Goal: Feedback & Contribution: Leave review/rating

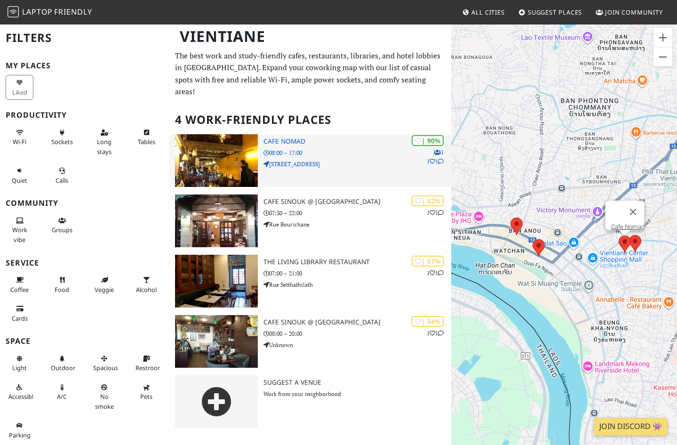
click at [218, 157] on img at bounding box center [216, 160] width 83 height 53
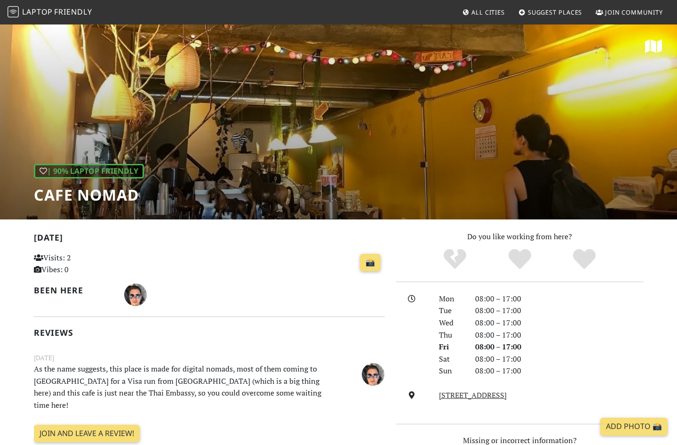
click at [495, 10] on span "All Cities" at bounding box center [488, 12] width 33 height 8
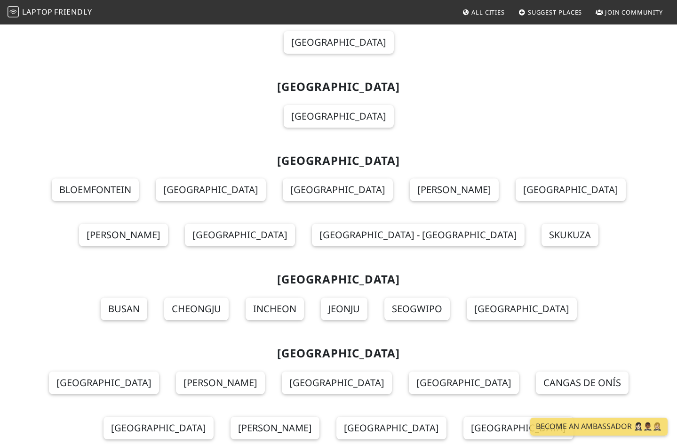
scroll to position [9133, 0]
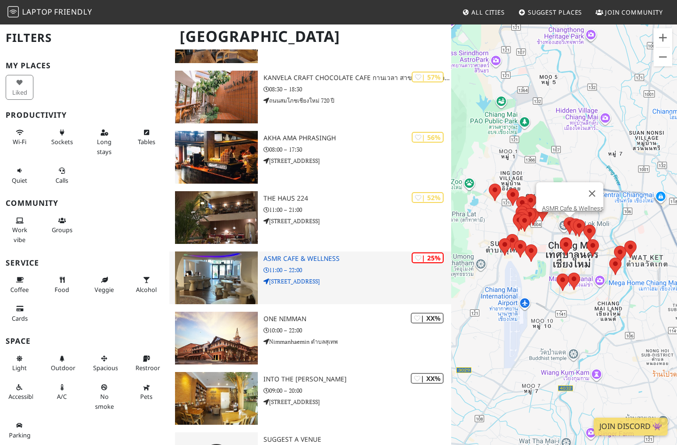
scroll to position [1664, 0]
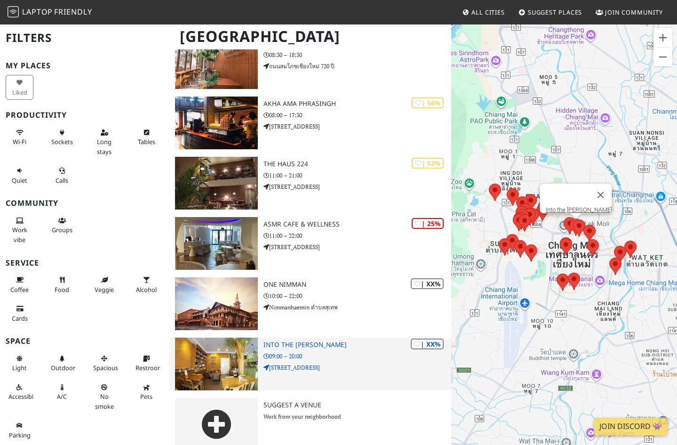
click at [208, 355] on img at bounding box center [216, 363] width 83 height 53
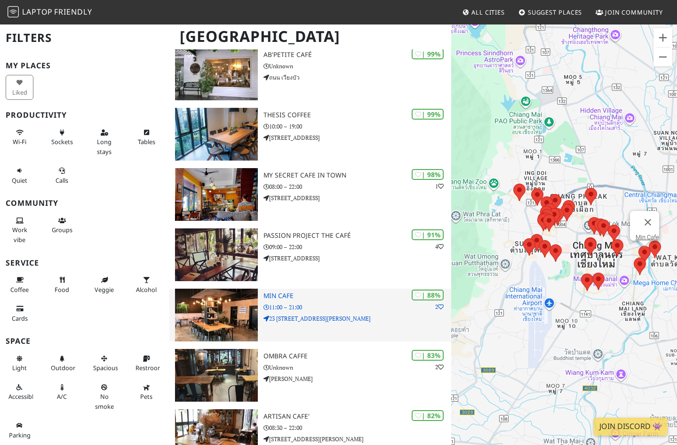
scroll to position [0, 0]
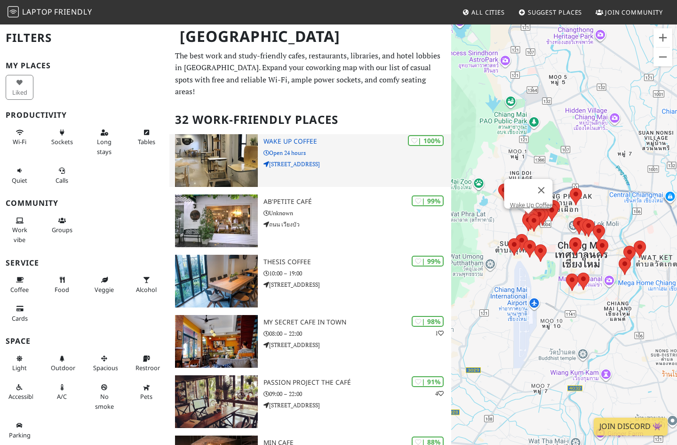
click at [217, 152] on img at bounding box center [216, 160] width 83 height 53
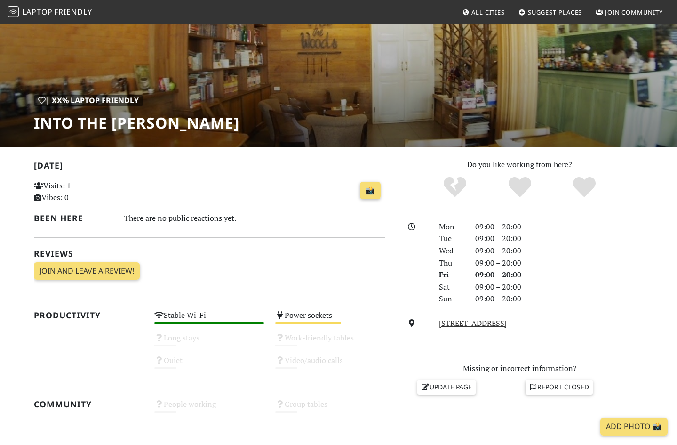
scroll to position [55, 0]
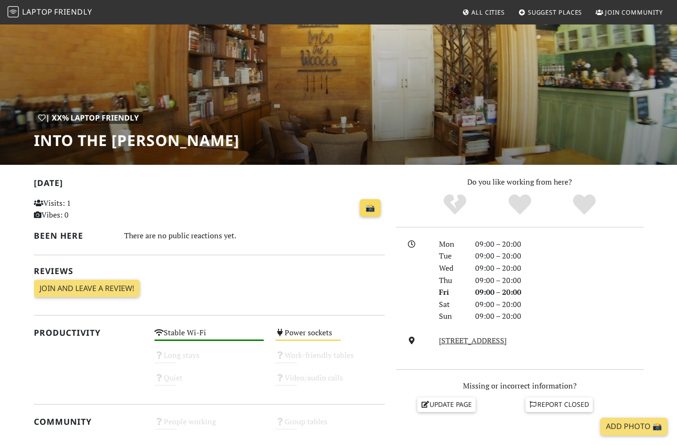
click at [368, 209] on link "📸" at bounding box center [370, 208] width 21 height 18
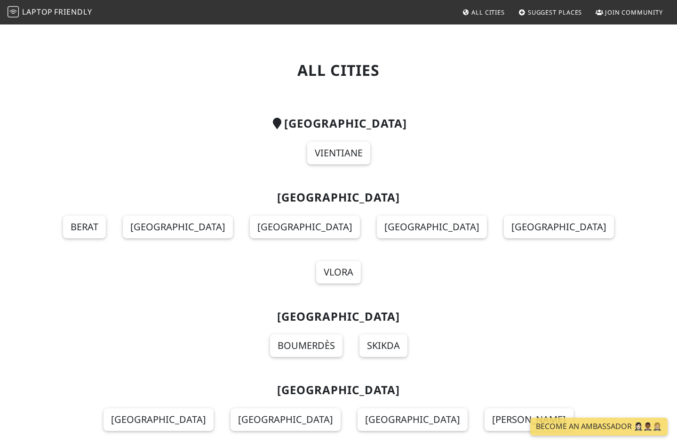
scroll to position [9133, 0]
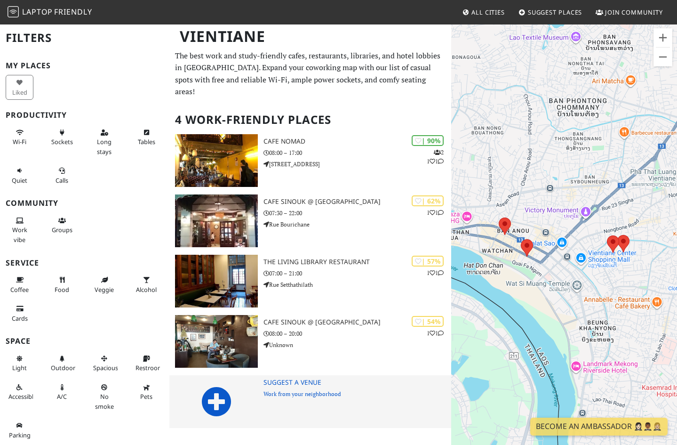
click at [216, 392] on icon at bounding box center [216, 401] width 30 height 30
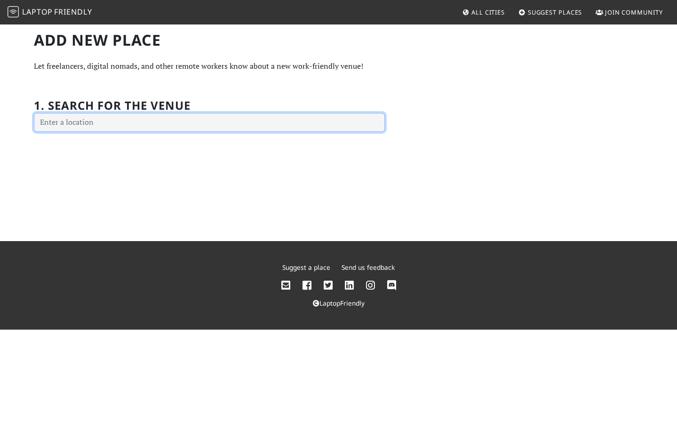
click at [91, 122] on input "text" at bounding box center [209, 122] width 351 height 19
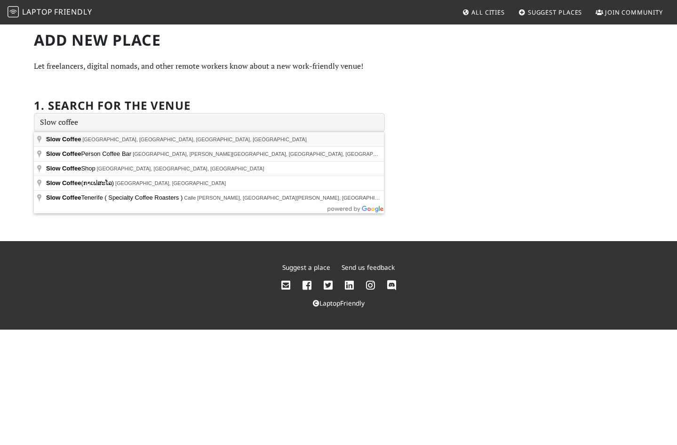
type input "Slow Coffee (ກາເຟສະໂລ), [GEOGRAPHIC_DATA], [GEOGRAPHIC_DATA]"
drag, startPoint x: 84, startPoint y: 140, endPoint x: 70, endPoint y: 183, distance: 45.5
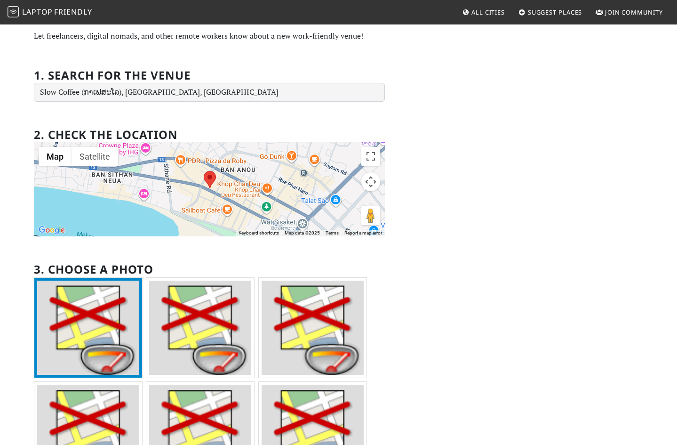
scroll to position [73, 0]
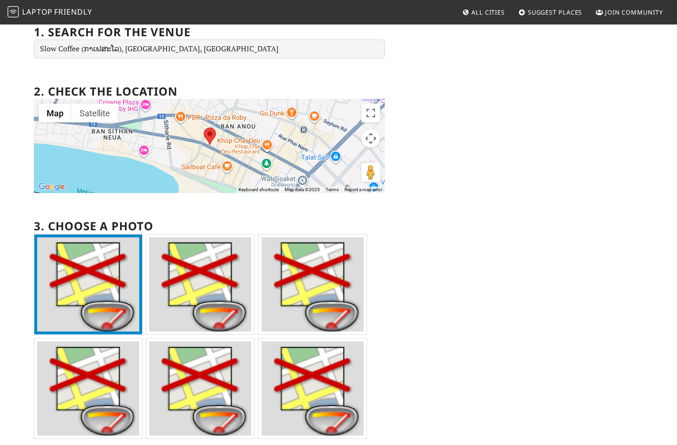
click at [91, 298] on img at bounding box center [88, 284] width 102 height 94
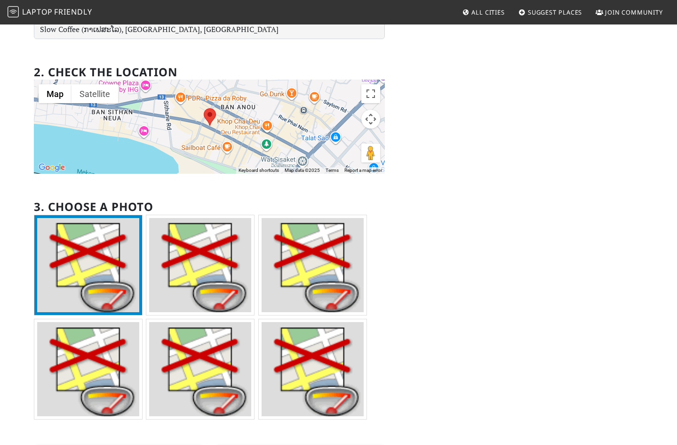
scroll to position [219, 0]
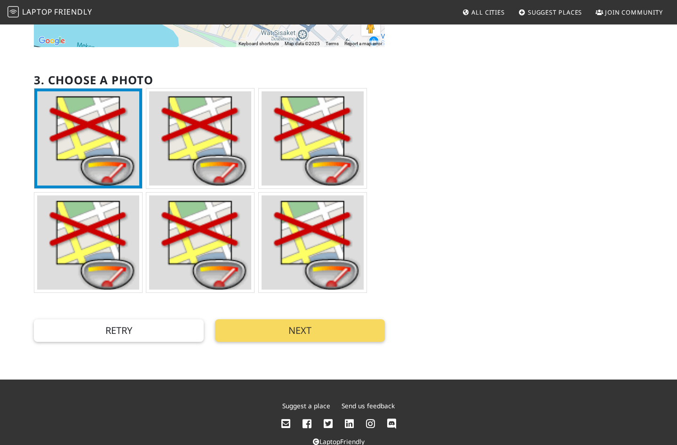
click at [335, 327] on button "Next" at bounding box center [300, 330] width 170 height 23
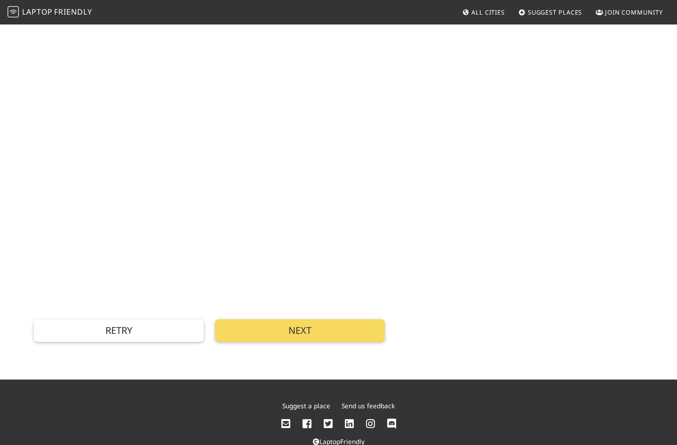
scroll to position [0, 0]
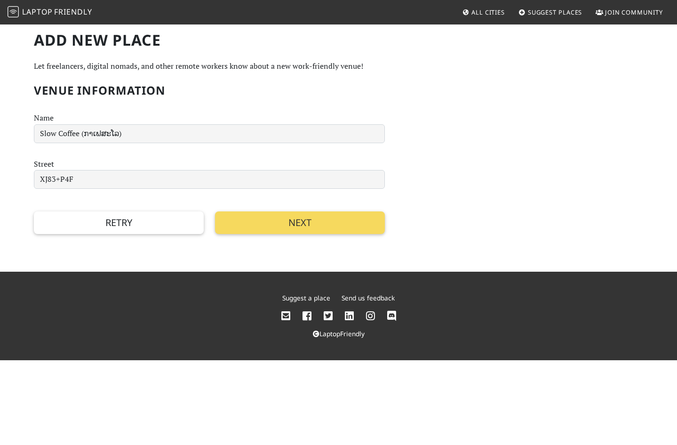
click at [299, 220] on button "Next" at bounding box center [300, 222] width 170 height 23
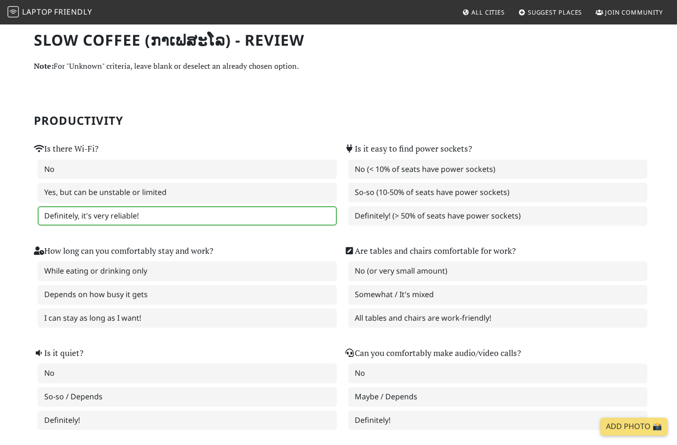
click at [127, 214] on label "Definitely, it's very reliable!" at bounding box center [187, 216] width 299 height 20
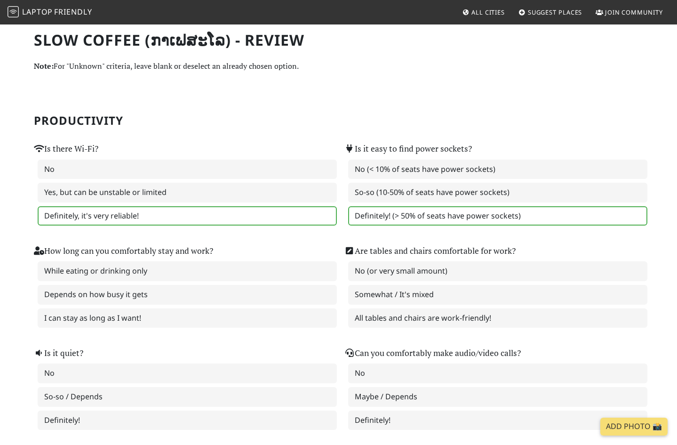
click at [419, 216] on label "Definitely! (> 50% of seats have power sockets)" at bounding box center [497, 216] width 299 height 20
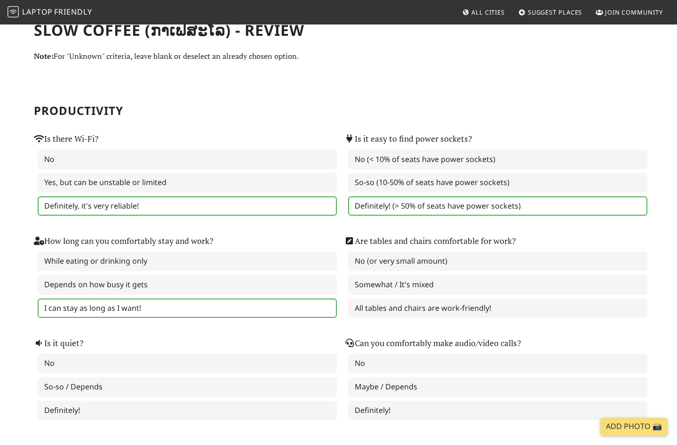
scroll to position [40, 0]
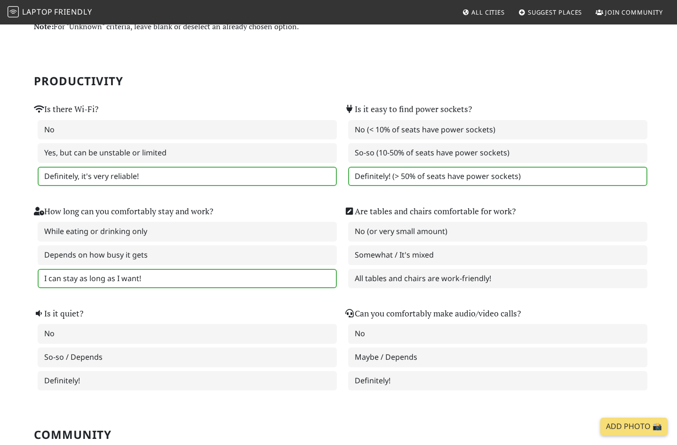
click at [119, 279] on label "I can stay as long as I want!" at bounding box center [187, 279] width 299 height 20
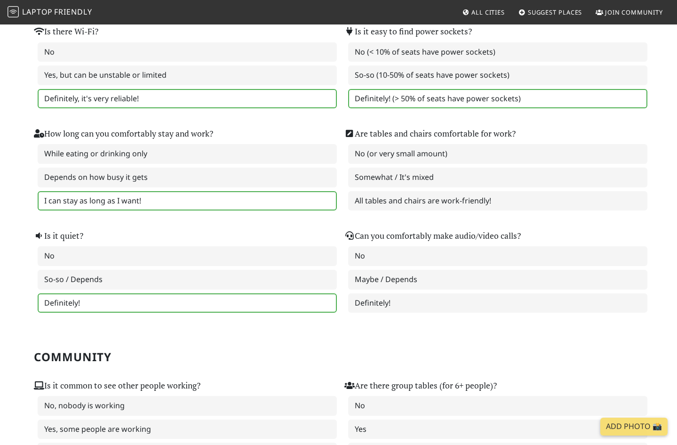
click at [83, 298] on label "Definitely!" at bounding box center [187, 303] width 299 height 20
click at [402, 277] on label "Maybe / Depends" at bounding box center [497, 280] width 299 height 20
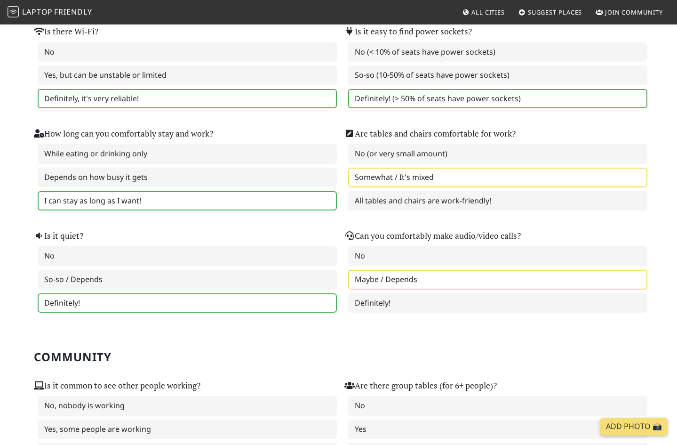
click at [410, 177] on label "Somewhat / It's mixed" at bounding box center [497, 178] width 299 height 20
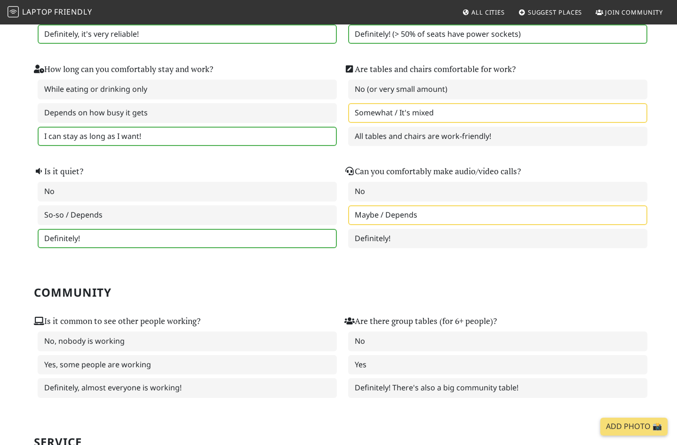
scroll to position [289, 0]
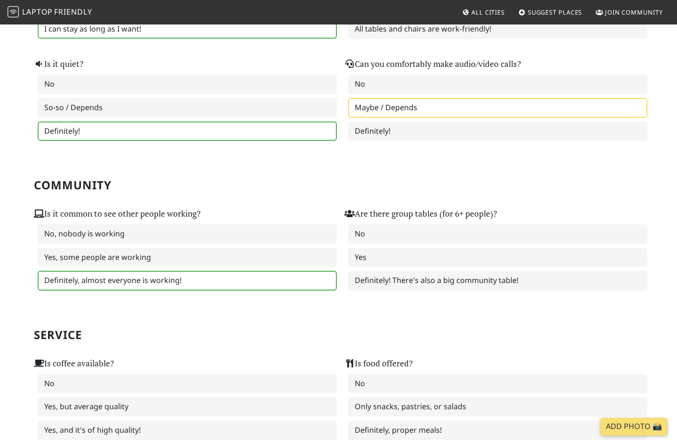
click at [113, 277] on label "Definitely, almost everyone is working!" at bounding box center [187, 281] width 299 height 20
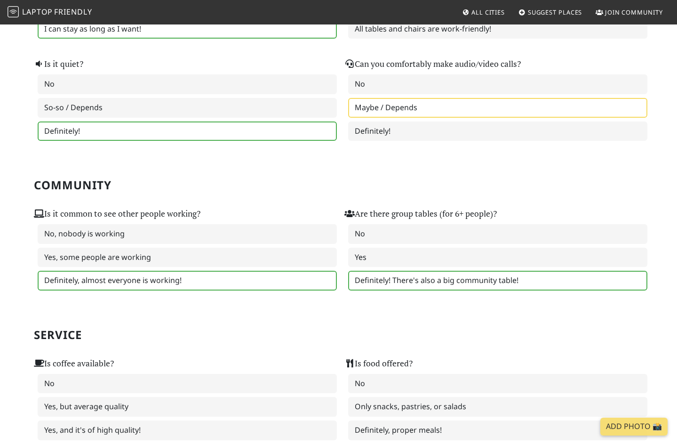
click at [404, 277] on label "Definitely! There's also a big community table!" at bounding box center [497, 281] width 299 height 20
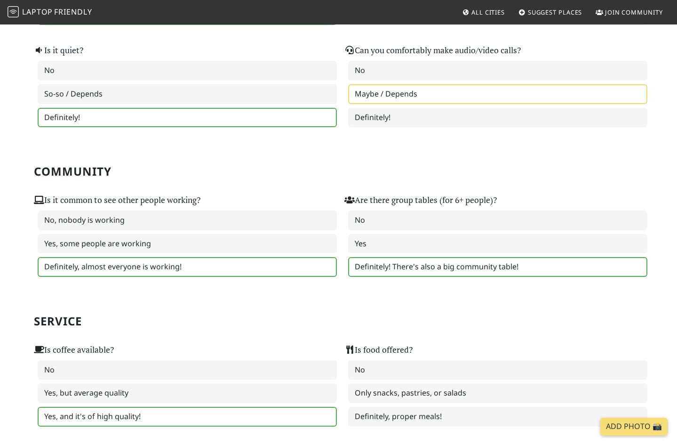
scroll to position [401, 0]
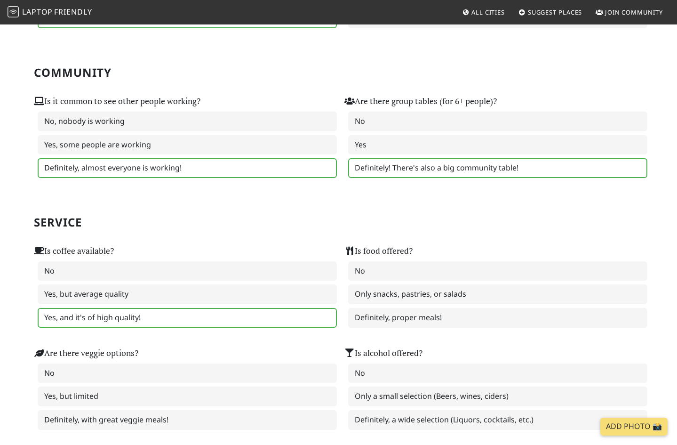
click at [108, 312] on label "Yes, and it's of high quality!" at bounding box center [187, 318] width 299 height 20
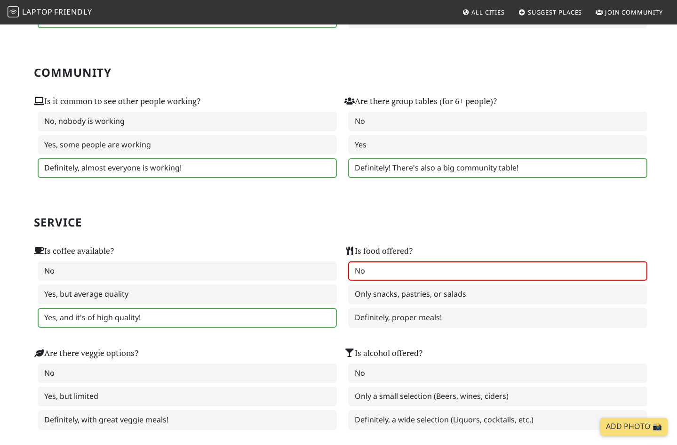
click at [390, 270] on label "No" at bounding box center [497, 271] width 299 height 20
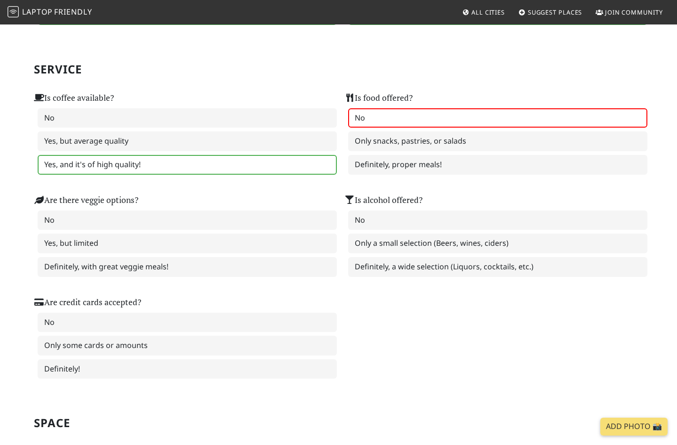
scroll to position [648, 0]
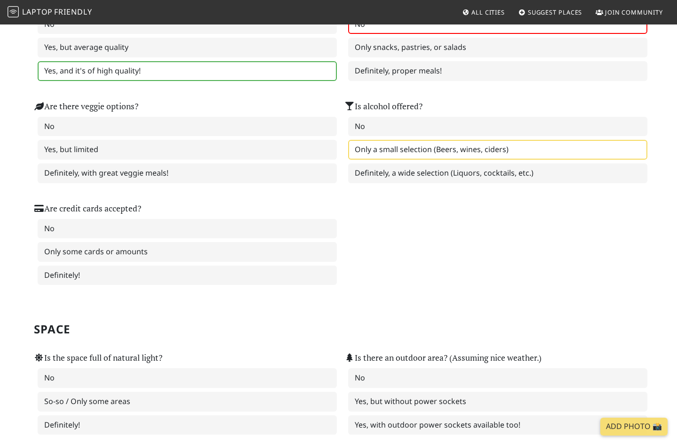
click at [403, 144] on label "Only a small selection (Beers, wines, ciders)" at bounding box center [497, 150] width 299 height 20
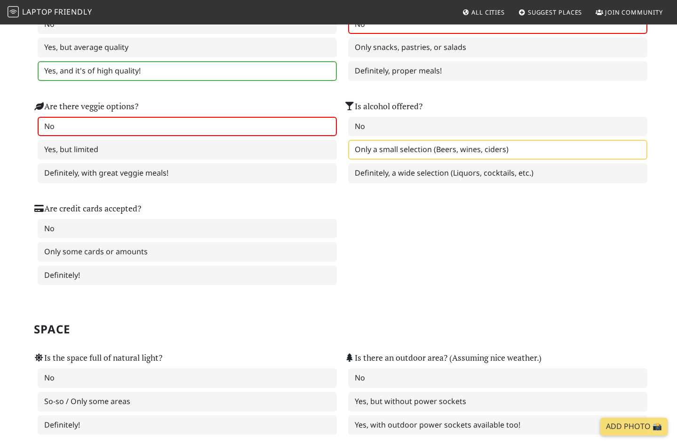
click at [83, 120] on label "No" at bounding box center [187, 127] width 299 height 20
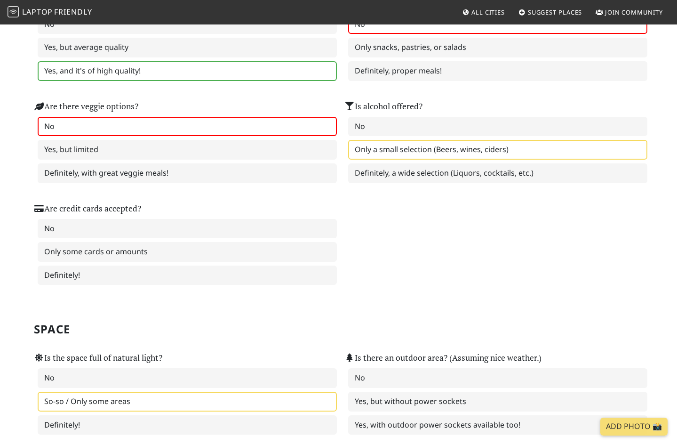
scroll to position [717, 0]
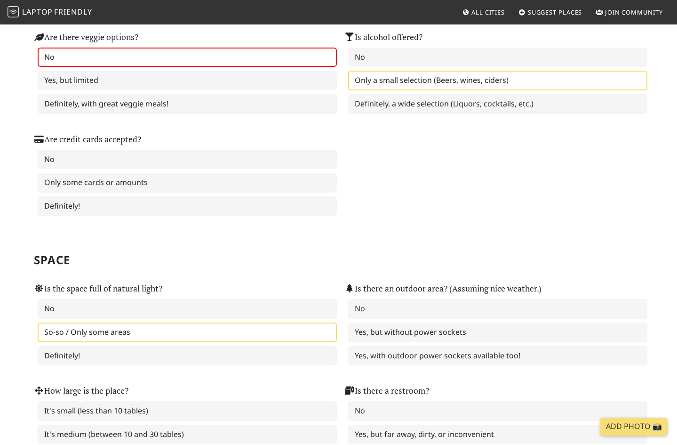
click at [87, 322] on label "So-so / Only some areas" at bounding box center [187, 332] width 299 height 20
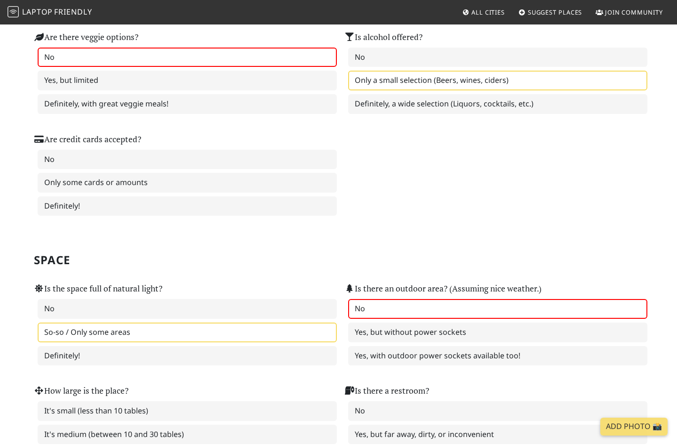
scroll to position [733, 0]
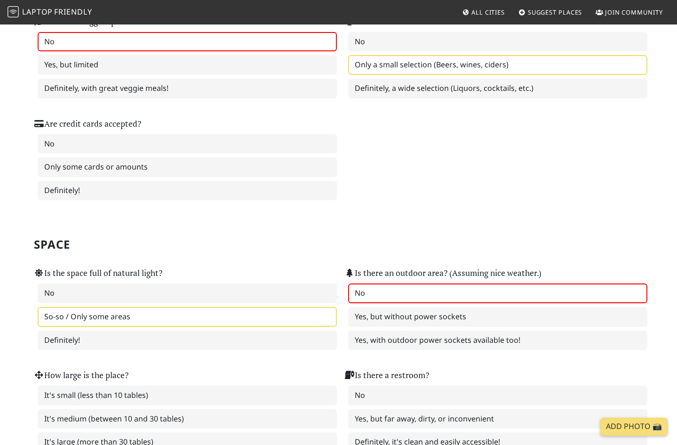
click at [404, 283] on label "No" at bounding box center [497, 293] width 299 height 20
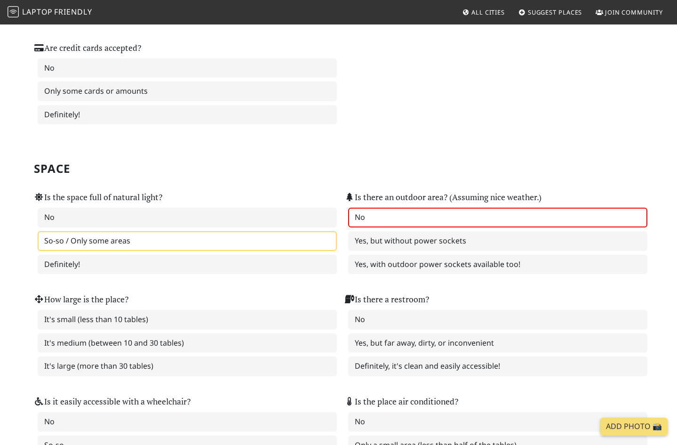
scroll to position [1128, 0]
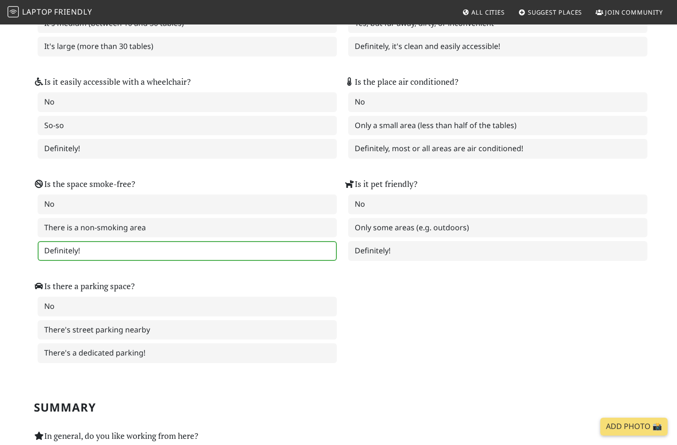
click at [93, 241] on label "Definitely!" at bounding box center [187, 251] width 299 height 20
drag, startPoint x: 408, startPoint y: 218, endPoint x: 343, endPoint y: 229, distance: 66.2
click at [408, 218] on label "Only some areas (e.g. outdoors)" at bounding box center [497, 228] width 299 height 20
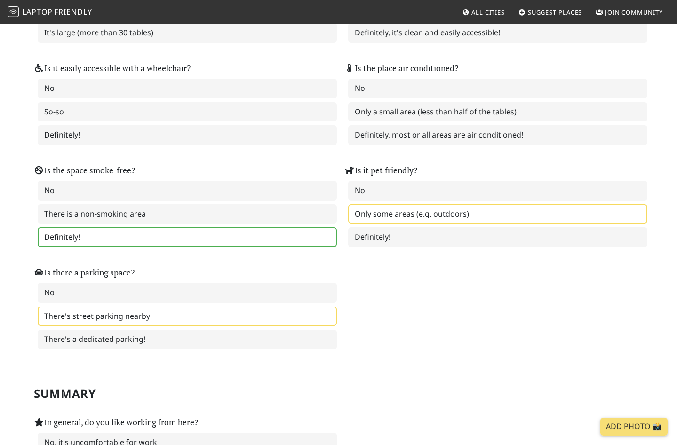
scroll to position [1144, 0]
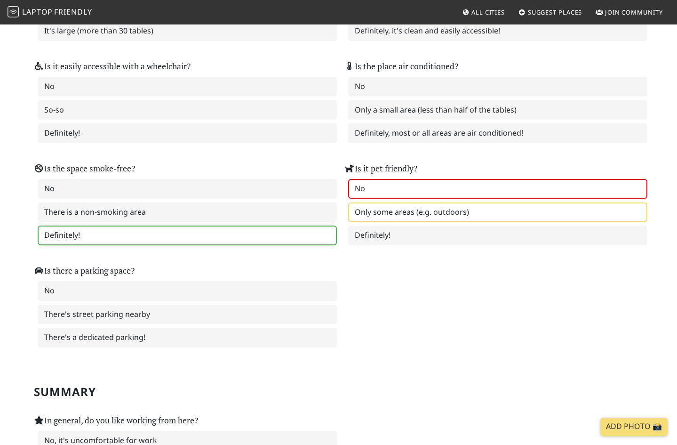
click at [388, 179] on label "No" at bounding box center [497, 189] width 299 height 20
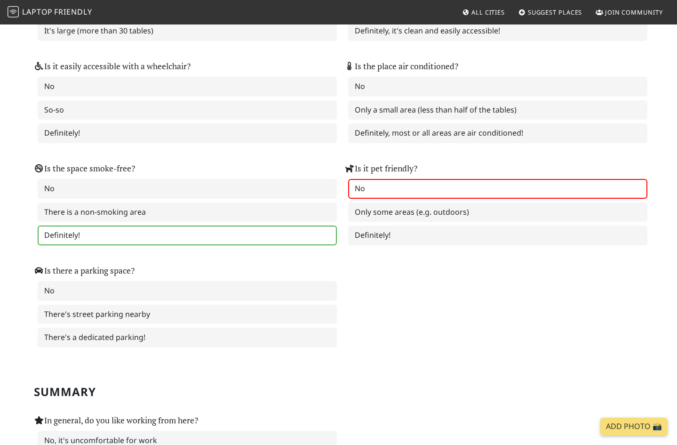
click at [445, 268] on div "Is the space full of natural light? No So-so / Only some areas Definitely! Is t…" at bounding box center [338, 95] width 621 height 511
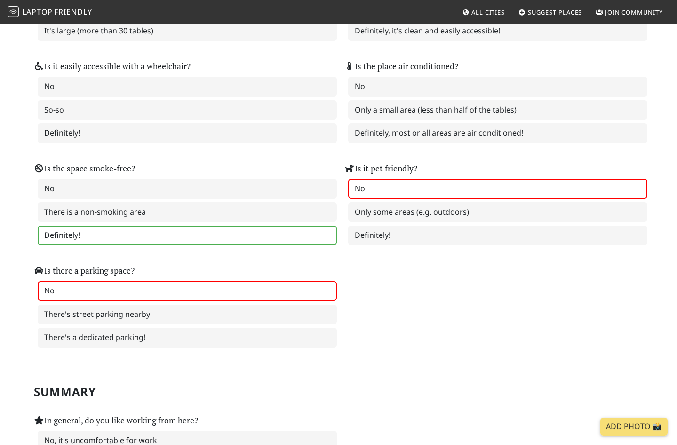
click at [116, 281] on label "No" at bounding box center [187, 291] width 299 height 20
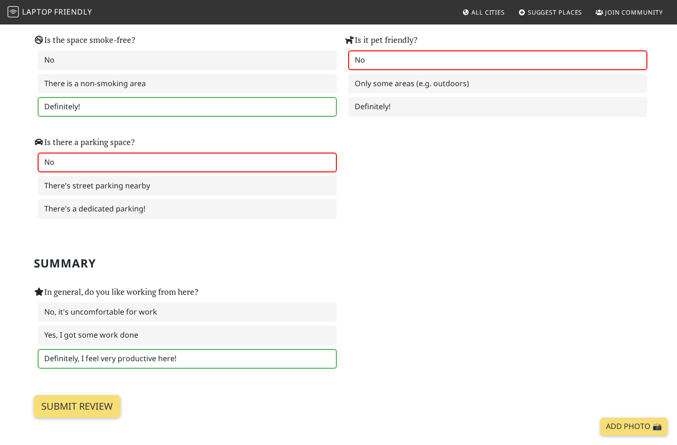
click at [95, 349] on label "Definitely, I feel very productive here!" at bounding box center [187, 359] width 299 height 20
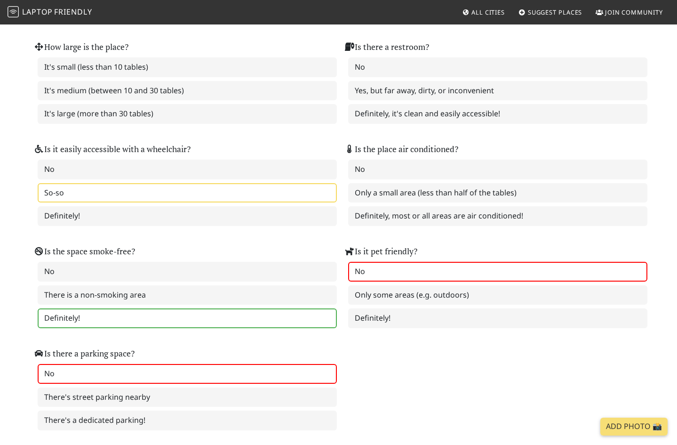
scroll to position [1043, 0]
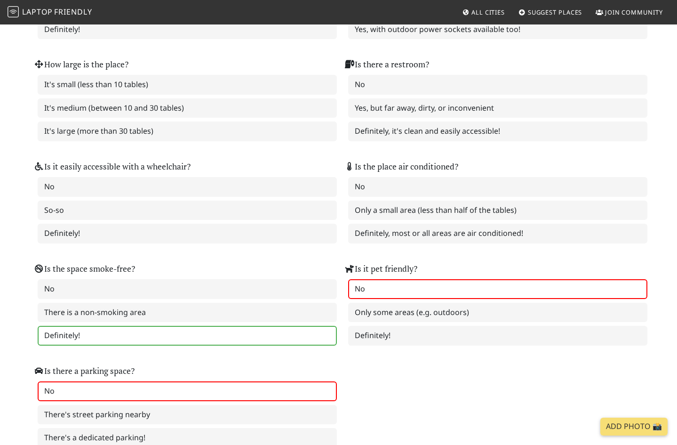
drag, startPoint x: 107, startPoint y: 203, endPoint x: 108, endPoint y: 175, distance: 28.2
click at [107, 203] on div "Is it easily accessible with a wheelchair? No So-so Definitely!" at bounding box center [183, 196] width 311 height 102
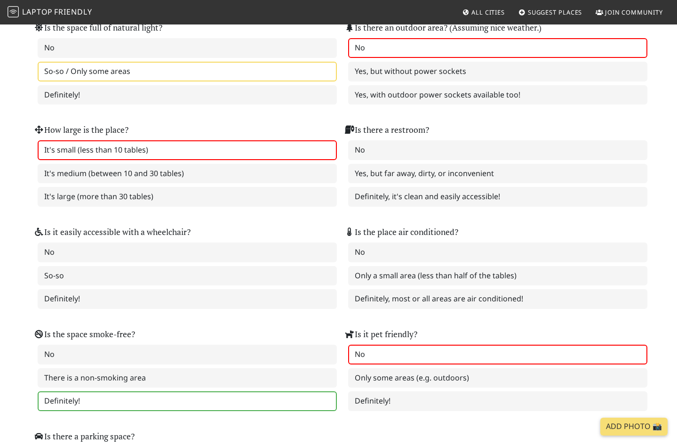
click at [112, 145] on label "It's small (less than 10 tables)" at bounding box center [187, 150] width 299 height 20
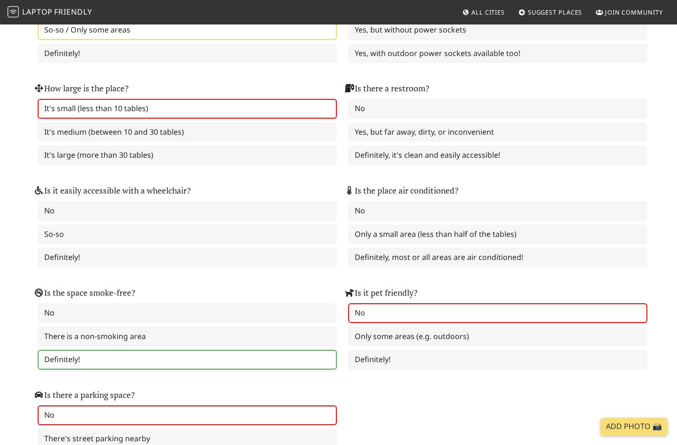
scroll to position [936, 0]
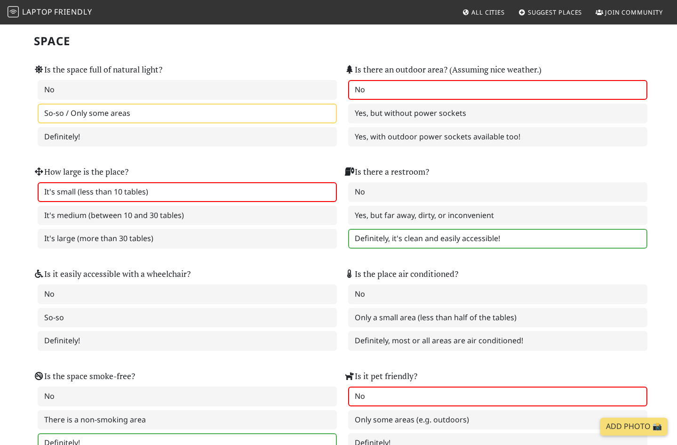
click at [386, 231] on label "Definitely, it's clean and easily accessible!" at bounding box center [497, 239] width 299 height 20
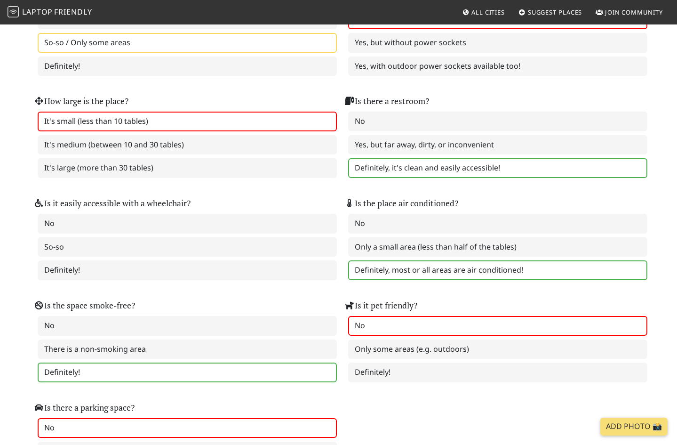
click at [409, 261] on label "Definitely, most or all areas are air conditioned!" at bounding box center [497, 270] width 299 height 20
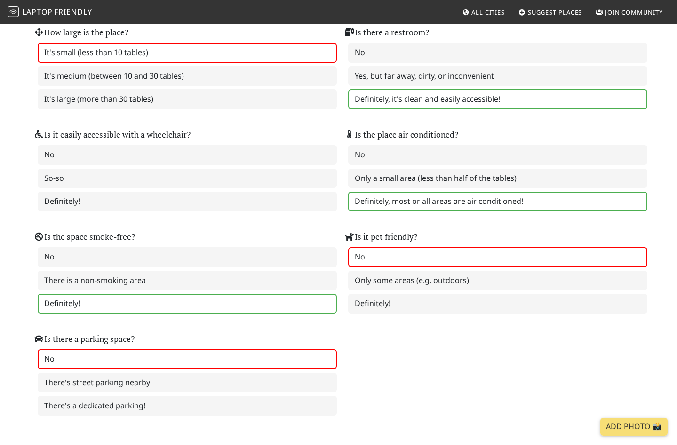
click at [393, 248] on label "No" at bounding box center [497, 257] width 299 height 20
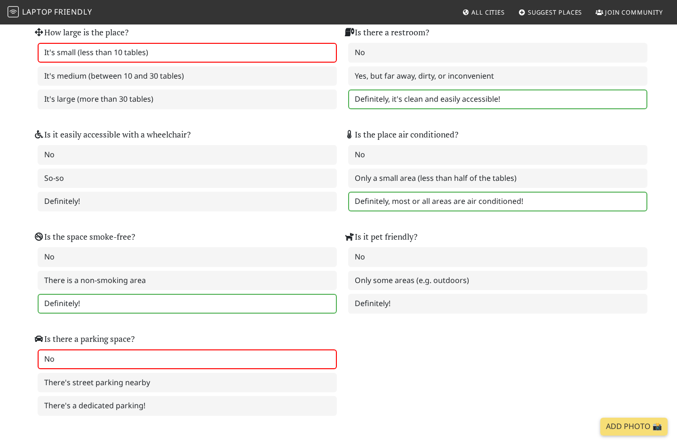
click at [162, 349] on label "No" at bounding box center [187, 359] width 299 height 20
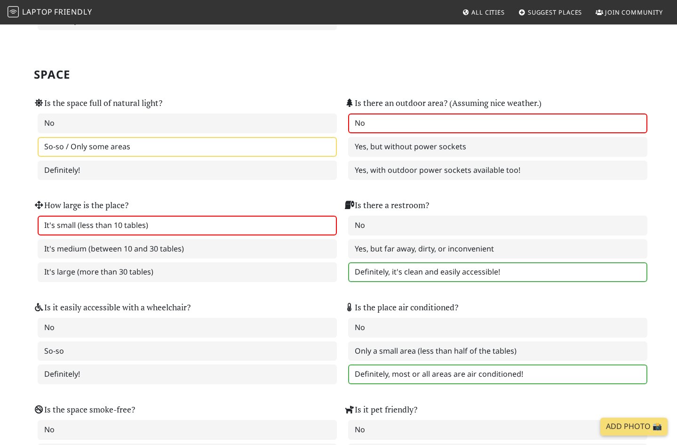
scroll to position [894, 0]
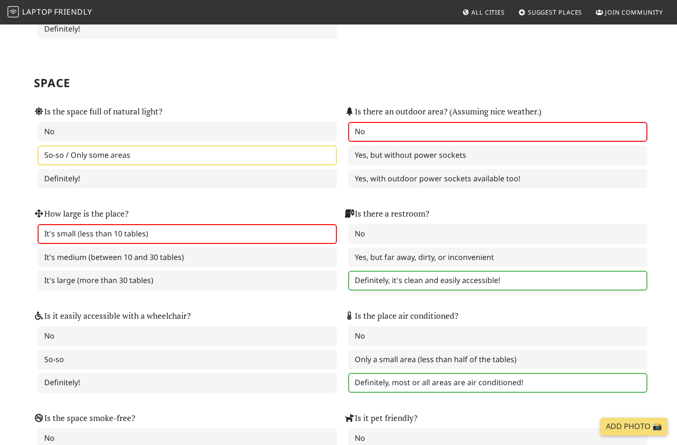
click at [384, 124] on label "No" at bounding box center [497, 132] width 299 height 20
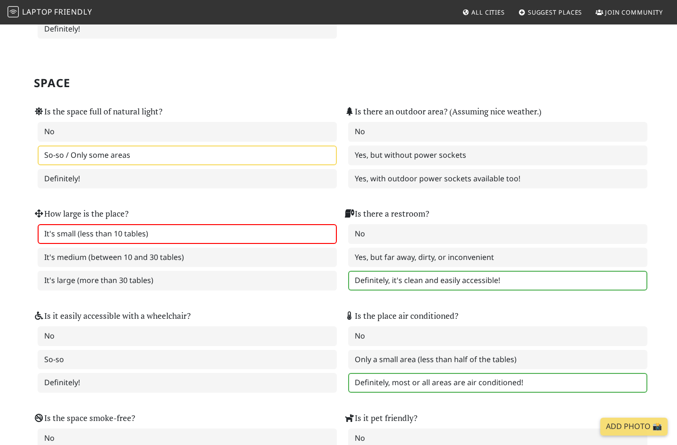
click at [149, 148] on label "So-so / Only some areas" at bounding box center [187, 155] width 299 height 20
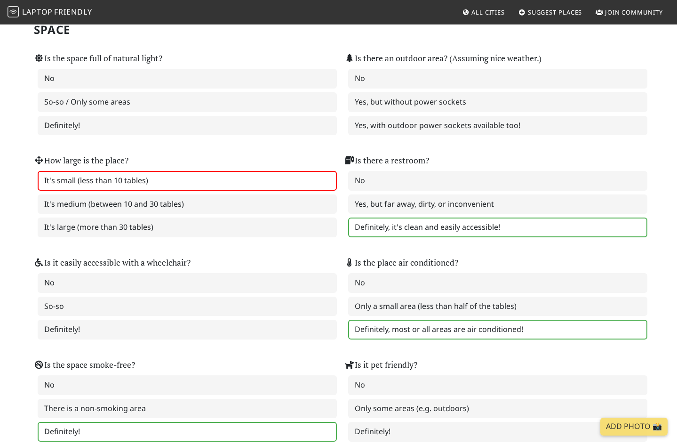
scroll to position [1356, 0]
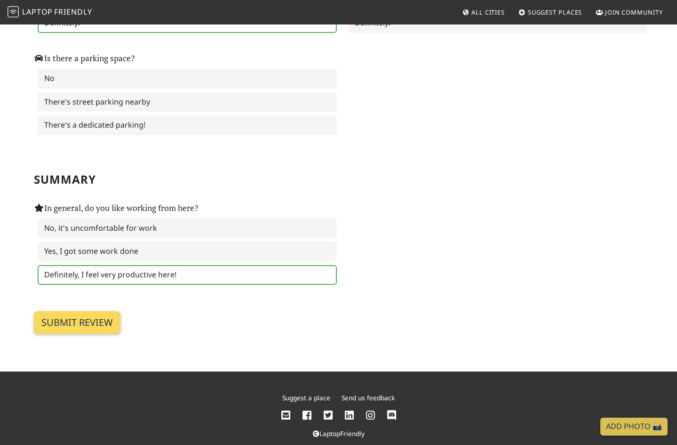
click at [56, 312] on input "Submit review" at bounding box center [77, 322] width 87 height 23
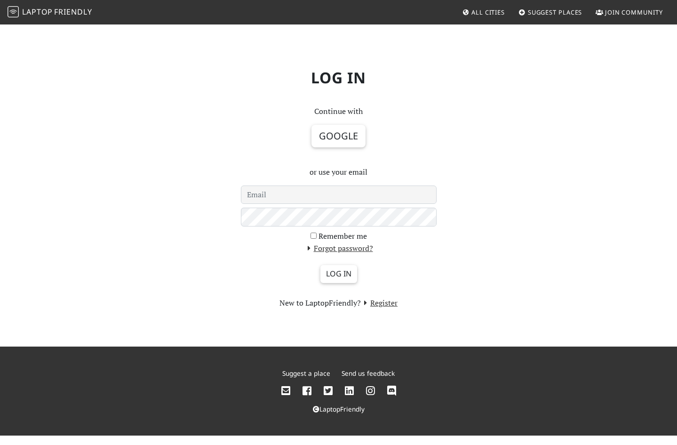
click at [480, 14] on span "All Cities" at bounding box center [488, 12] width 33 height 8
click at [380, 304] on link "Register" at bounding box center [379, 302] width 37 height 10
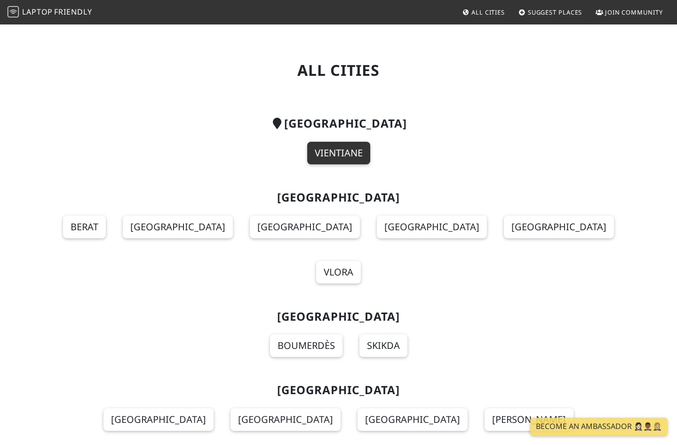
click at [347, 155] on link "Vientiane" at bounding box center [338, 153] width 63 height 23
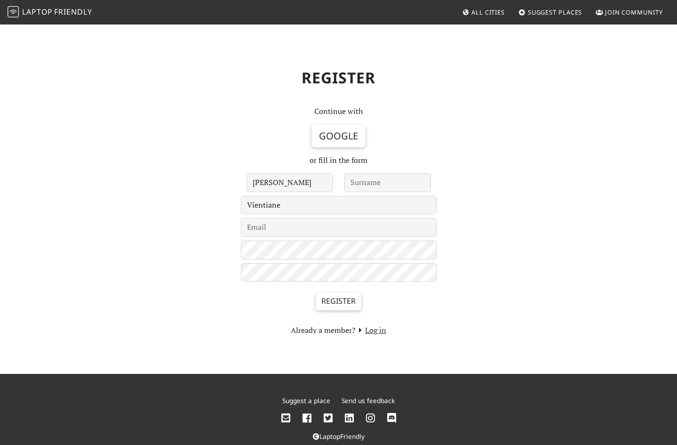
type input "[PERSON_NAME]"
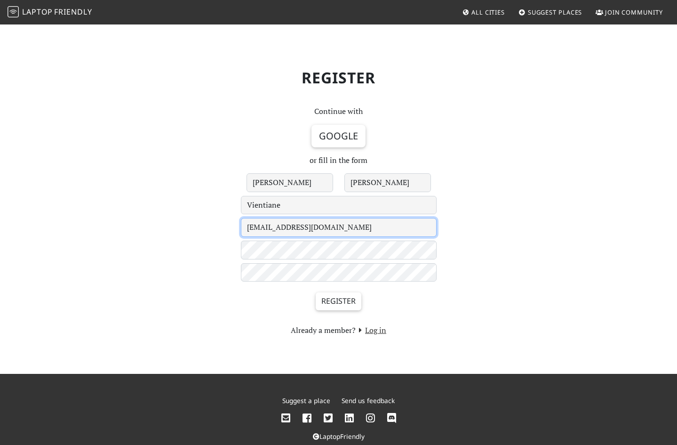
type input "[EMAIL_ADDRESS][DOMAIN_NAME]"
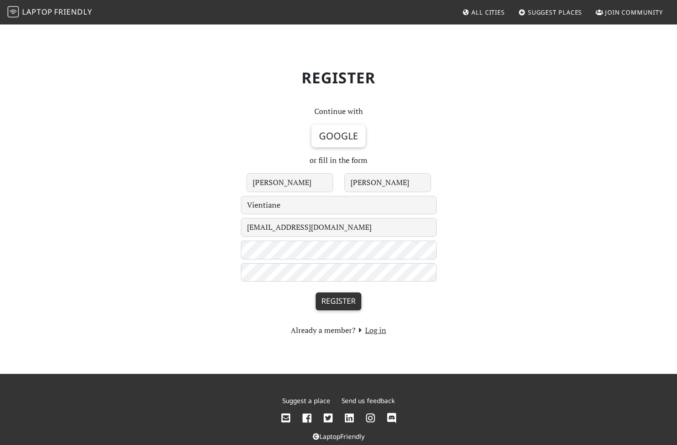
click at [339, 302] on input "Register" at bounding box center [339, 301] width 46 height 18
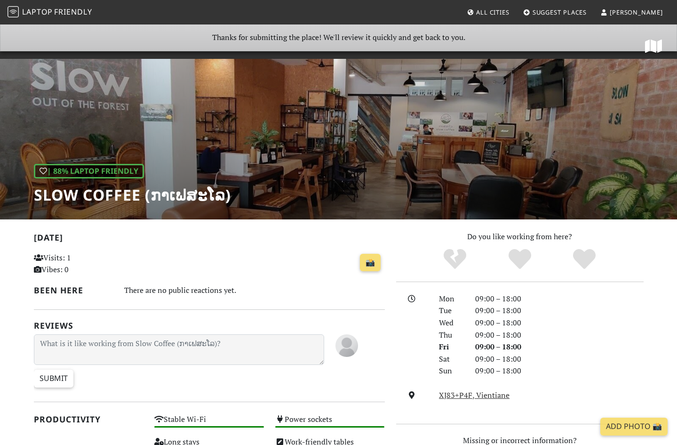
scroll to position [105, 0]
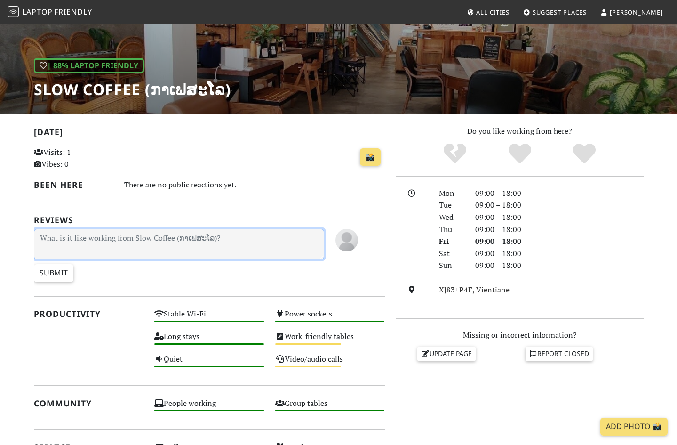
click at [134, 244] on textarea at bounding box center [179, 244] width 291 height 31
click at [117, 249] on textarea "wo" at bounding box center [179, 244] width 291 height 31
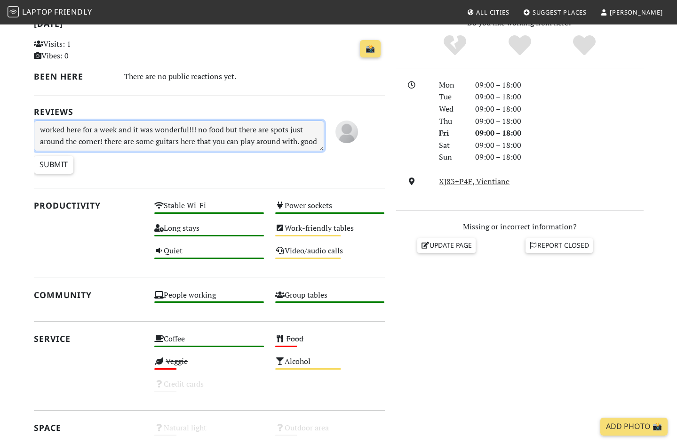
scroll to position [8, 0]
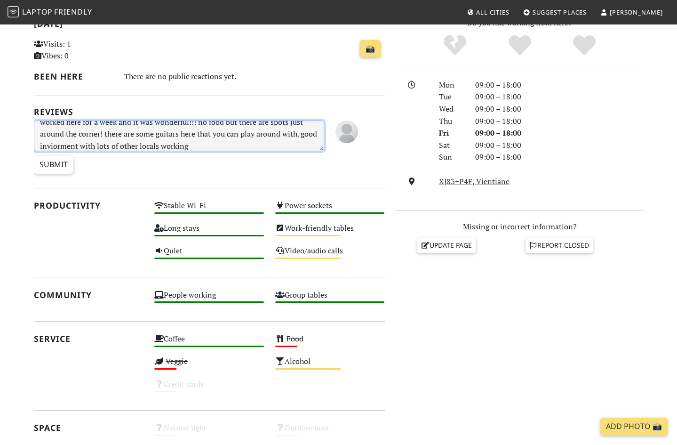
click at [60, 145] on textarea "worked here for a week and it was wonderful!!! no food but there are spots just…" at bounding box center [179, 135] width 291 height 31
click at [198, 146] on textarea "worked here for a week and it was wonderful!!! no food but there are spots just…" at bounding box center [179, 135] width 291 height 31
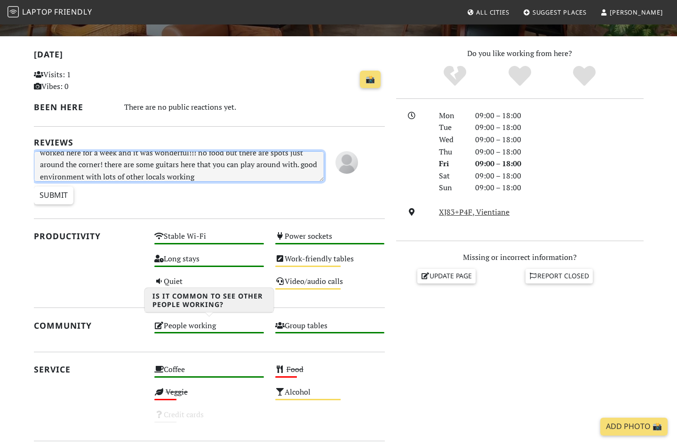
scroll to position [181, 0]
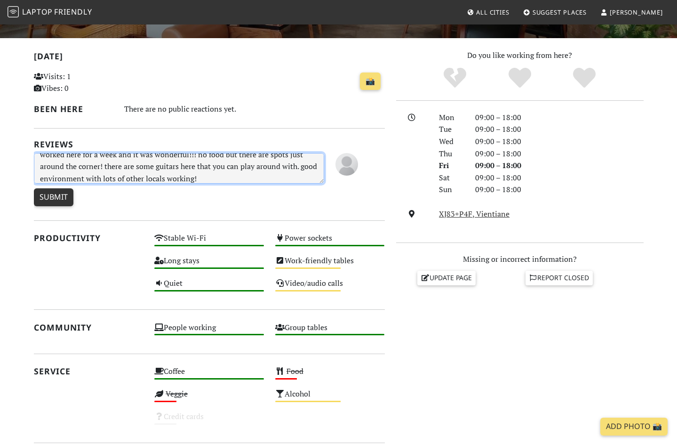
type textarea "worked here for a week and it was wonderful!!! no food but there are spots just…"
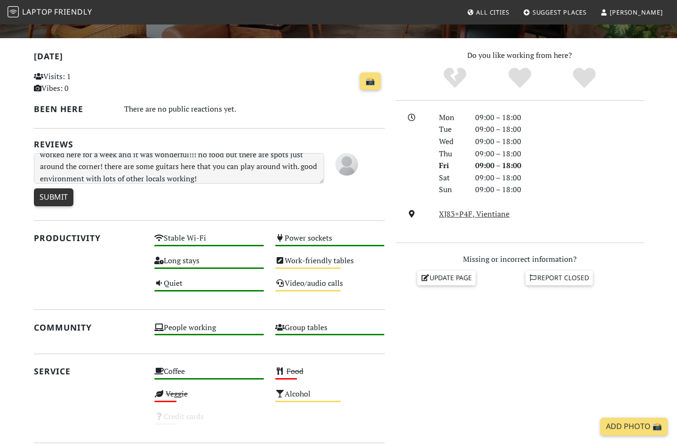
click at [61, 195] on input "Submit" at bounding box center [54, 197] width 40 height 18
type input "Create Review"
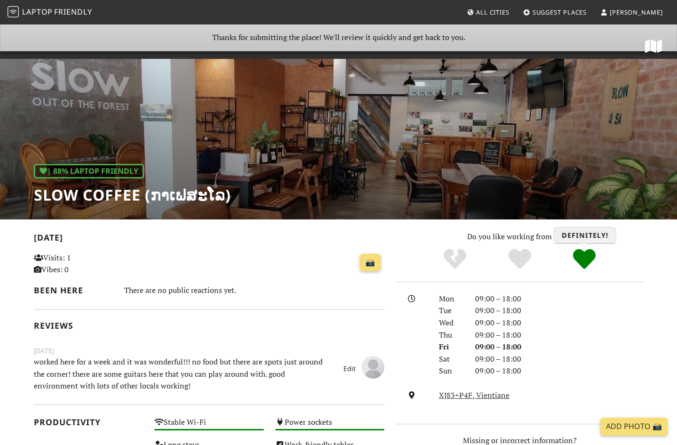
click at [583, 256] on icon "Definitely!" at bounding box center [584, 259] width 23 height 23
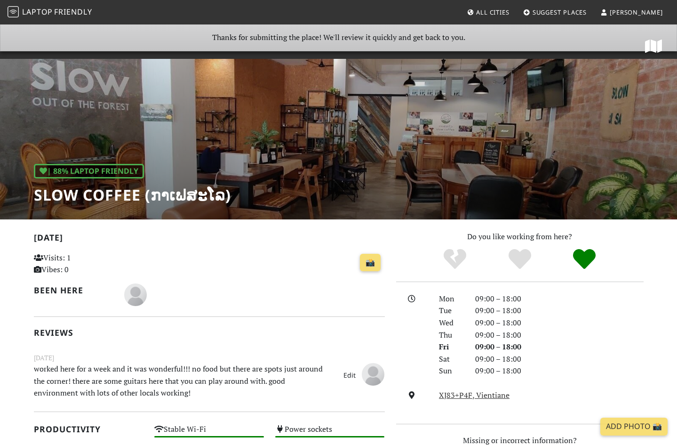
click at [503, 9] on span "All Cities" at bounding box center [492, 12] width 33 height 8
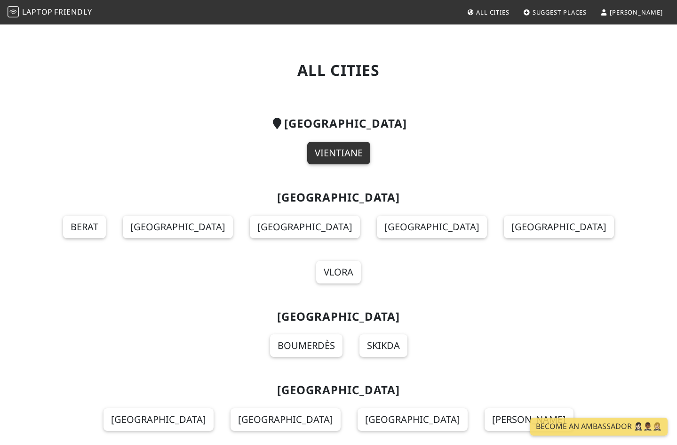
click at [346, 154] on link "Vientiane" at bounding box center [338, 153] width 63 height 23
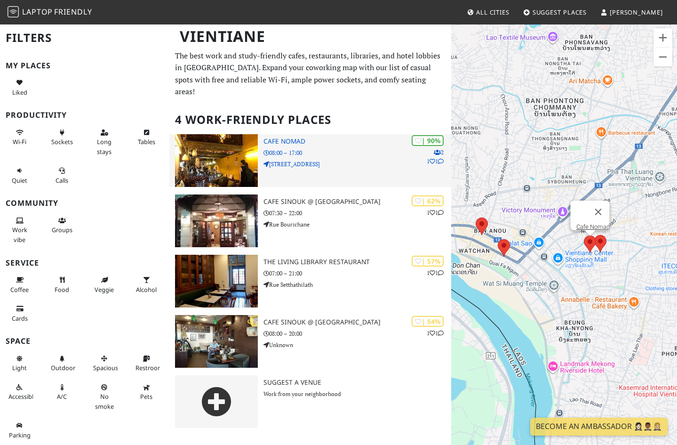
click at [225, 152] on img at bounding box center [216, 160] width 83 height 53
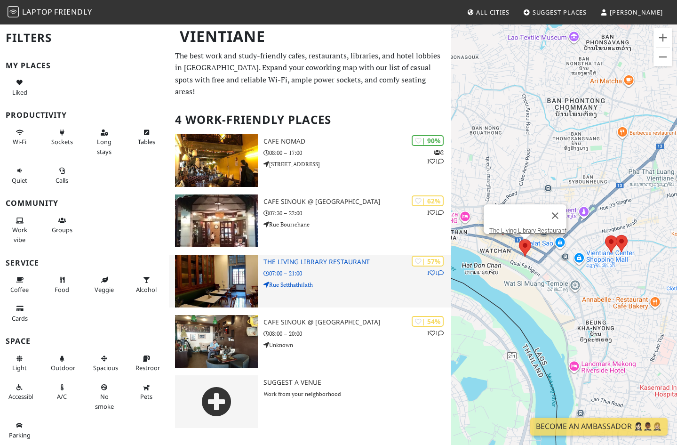
click at [229, 268] on img at bounding box center [216, 281] width 83 height 53
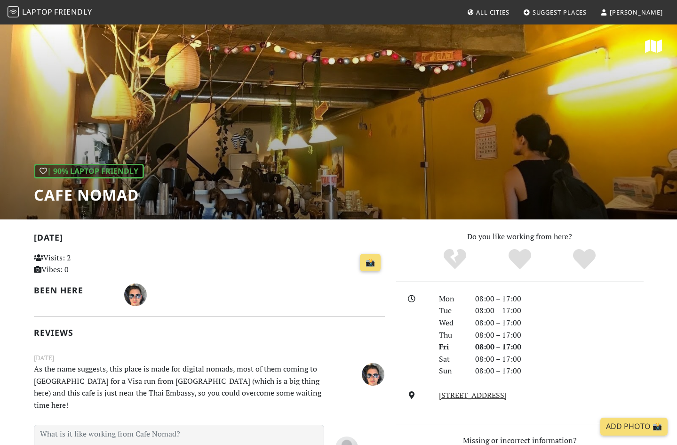
click at [243, 279] on div "📸" at bounding box center [269, 266] width 241 height 33
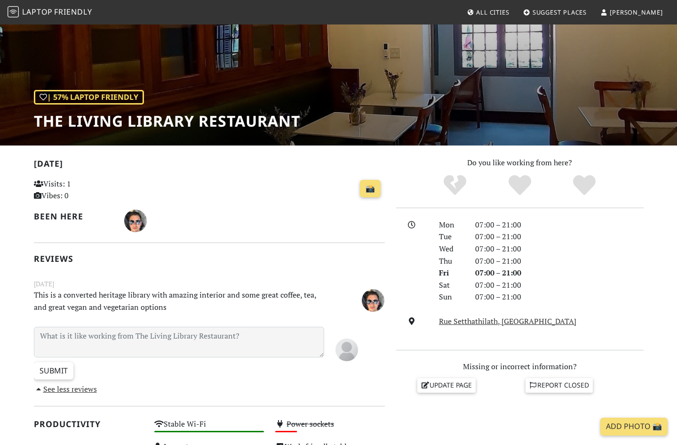
scroll to position [246, 0]
